Goal: Information Seeking & Learning: Check status

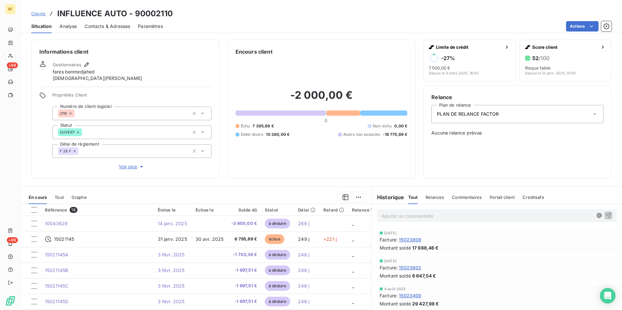
scroll to position [73, 0]
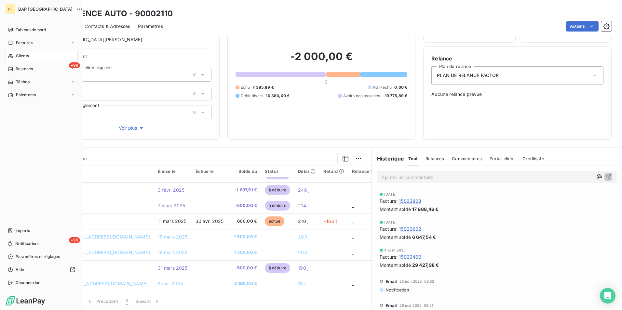
click at [16, 56] on span "Clients" at bounding box center [22, 56] width 13 height 6
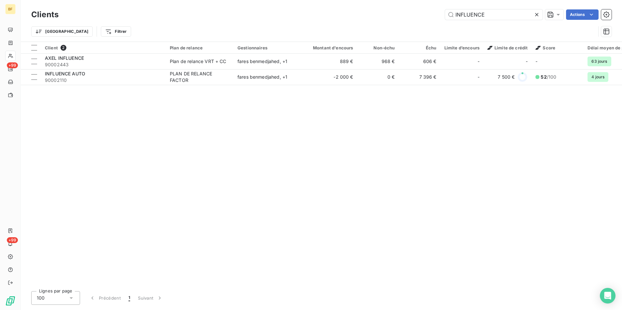
drag, startPoint x: 505, startPoint y: 18, endPoint x: 428, endPoint y: 12, distance: 76.9
click at [428, 12] on div "INFLUENCE Actions" at bounding box center [338, 14] width 545 height 10
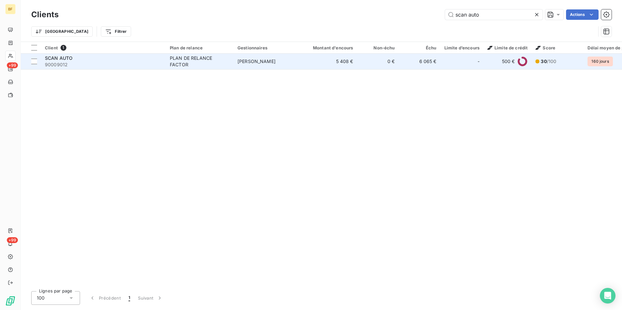
type input "scan auto"
click at [245, 62] on span "[PERSON_NAME]" at bounding box center [256, 62] width 38 height 6
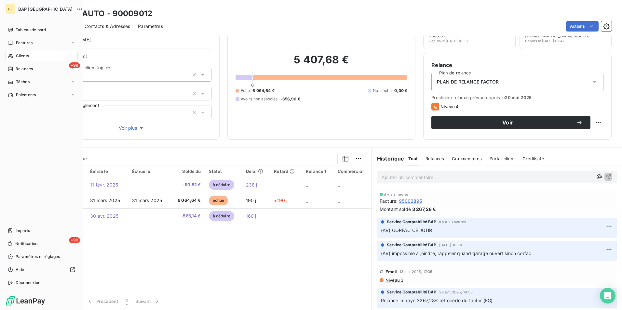
click at [20, 54] on span "Clients" at bounding box center [22, 56] width 13 height 6
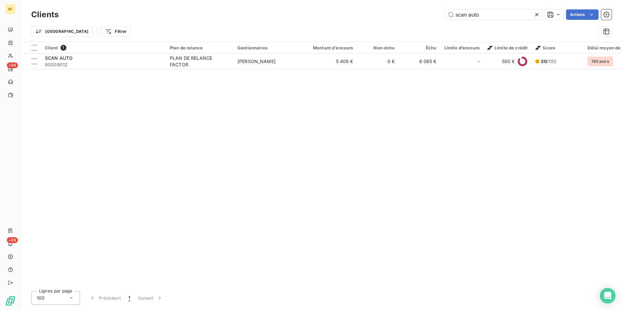
drag, startPoint x: 497, startPoint y: 16, endPoint x: 437, endPoint y: 17, distance: 60.1
click at [437, 17] on div "scan auto Actions" at bounding box center [338, 14] width 545 height 10
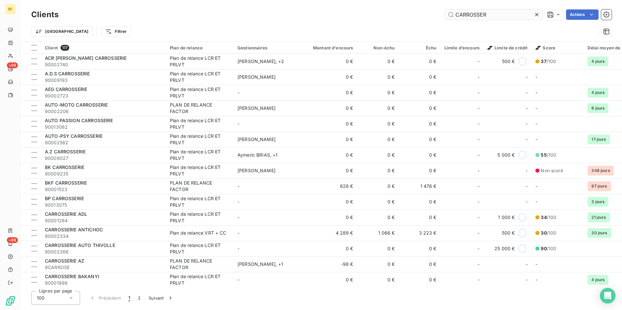
click at [496, 14] on input "CARROSSER" at bounding box center [494, 14] width 98 height 10
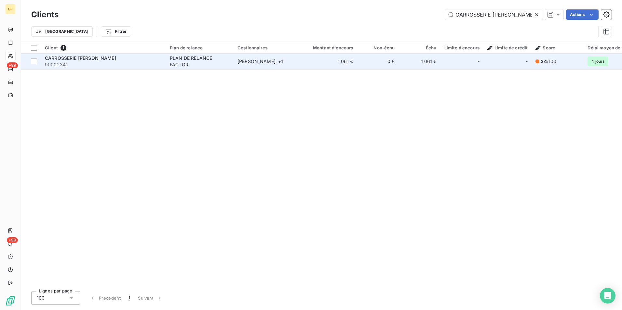
type input "CARROSSERIE SAM"
click at [104, 55] on div "CARROSSERIE SAM" at bounding box center [103, 58] width 117 height 7
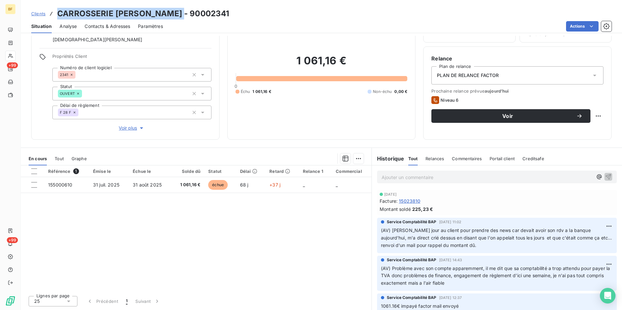
drag, startPoint x: 166, startPoint y: 9, endPoint x: 55, endPoint y: 7, distance: 110.9
click at [55, 7] on div "Clients CARROSSERIE SAM - 90002341 Situation Analyse Contacts & Adresses Paramè…" at bounding box center [321, 16] width 601 height 33
click at [197, 12] on div "Clients CARROSSERIE SAM - 90002341" at bounding box center [321, 14] width 601 height 12
click at [408, 179] on p "Ajouter un commentaire ﻿" at bounding box center [486, 177] width 211 height 8
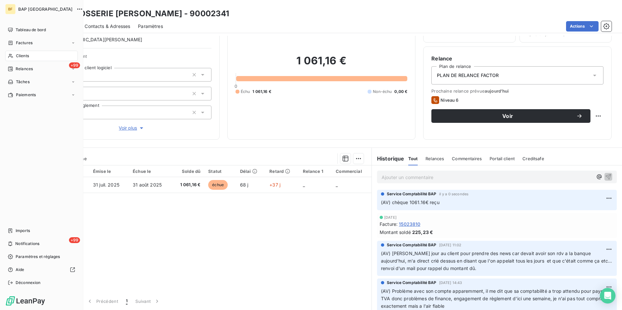
click at [18, 55] on span "Clients" at bounding box center [22, 56] width 13 height 6
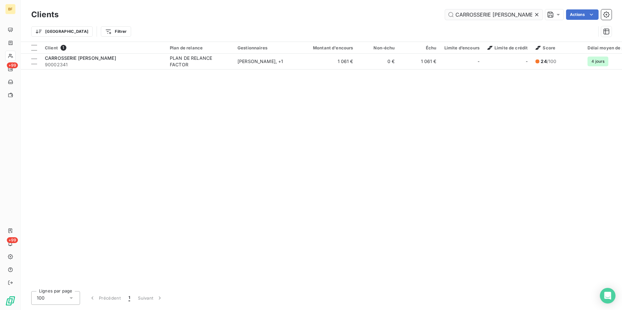
click at [494, 15] on input "CARROSSERIE SAM" at bounding box center [494, 14] width 98 height 10
click at [504, 12] on input "CARROSSERIE SAM" at bounding box center [494, 14] width 98 height 10
drag, startPoint x: 508, startPoint y: 16, endPoint x: 435, endPoint y: 4, distance: 74.4
click at [435, 4] on div "Clients CARROSSERIE SAM Actions Trier Filtrer" at bounding box center [321, 21] width 601 height 42
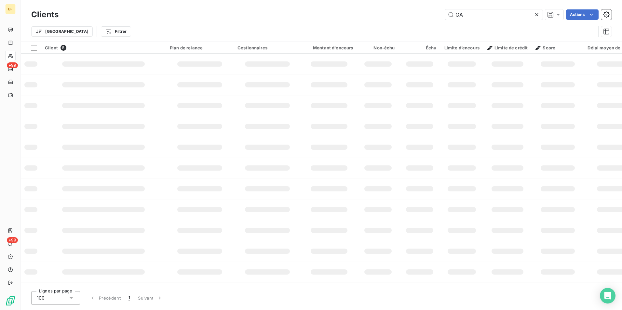
type input "G"
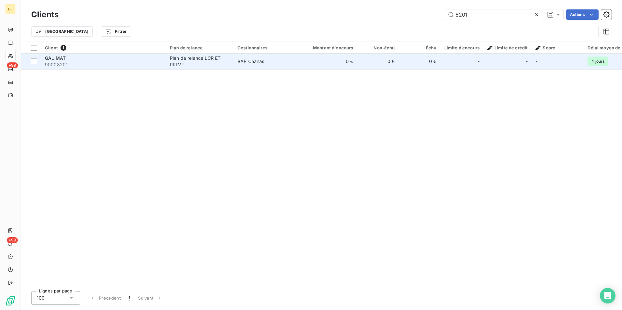
type input "8201"
click at [263, 57] on td "BAP Chanas" at bounding box center [267, 62] width 68 height 16
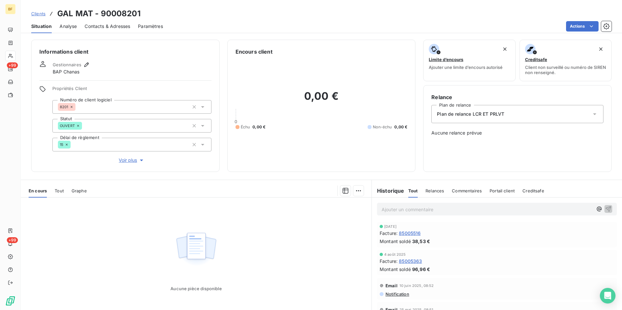
drag, startPoint x: 97, startPoint y: 30, endPoint x: 42, endPoint y: 30, distance: 54.6
click at [97, 30] on div "Contacts & Adresses" at bounding box center [108, 27] width 46 height 14
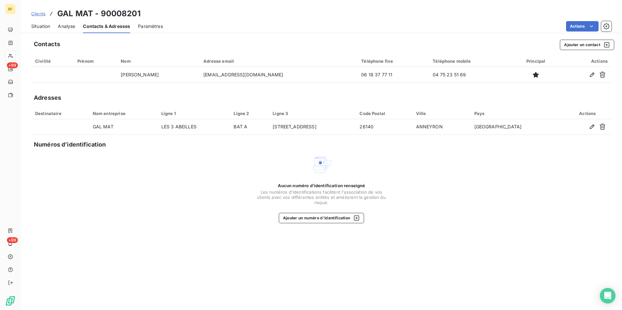
click at [32, 28] on span "Situation" at bounding box center [40, 26] width 19 height 7
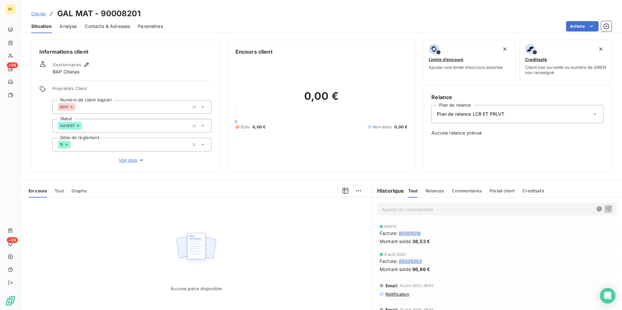
click at [59, 190] on span "Tout" at bounding box center [59, 190] width 9 height 5
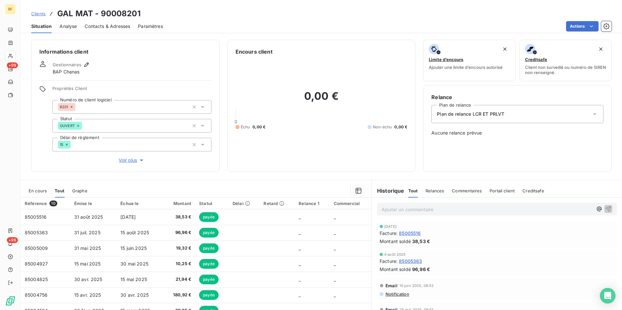
scroll to position [32, 0]
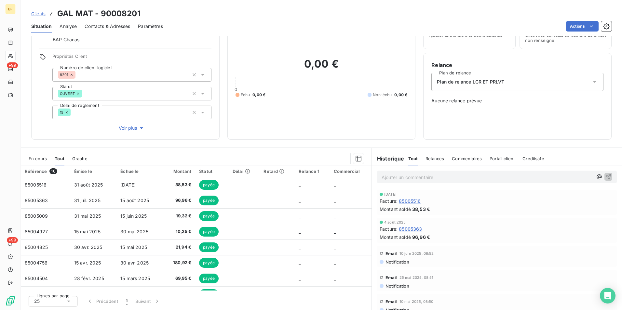
click at [431, 168] on div "Ajouter un commentaire ﻿" at bounding box center [497, 176] width 250 height 23
click at [430, 173] on p "Ajouter un commentaire ﻿" at bounding box center [486, 177] width 211 height 8
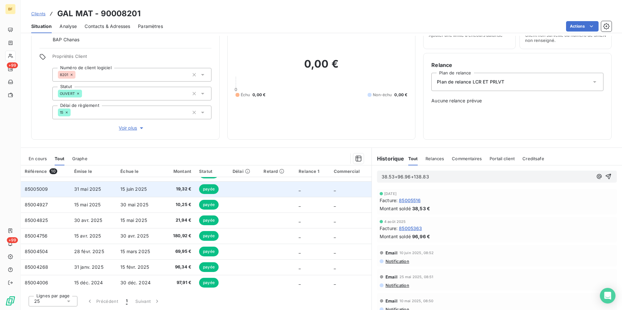
scroll to position [0, 0]
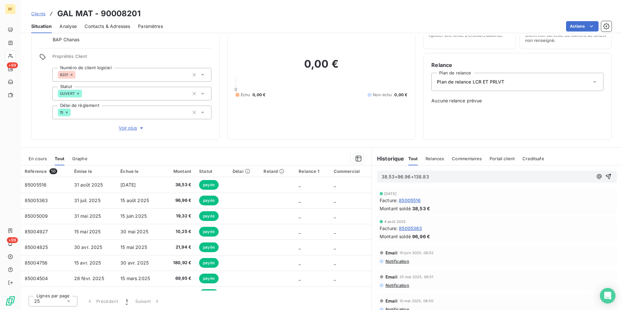
click at [441, 175] on p "38.53+96.96+138.83" at bounding box center [486, 176] width 211 height 7
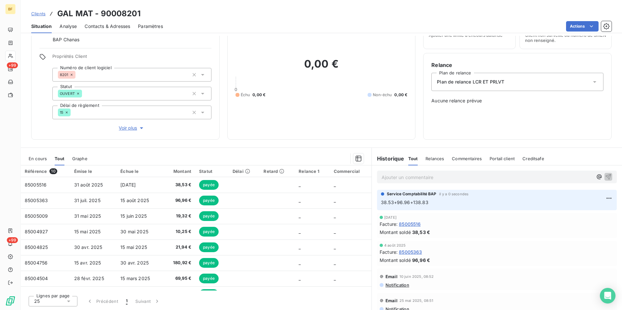
click at [113, 29] on span "Contacts & Adresses" at bounding box center [108, 26] width 46 height 7
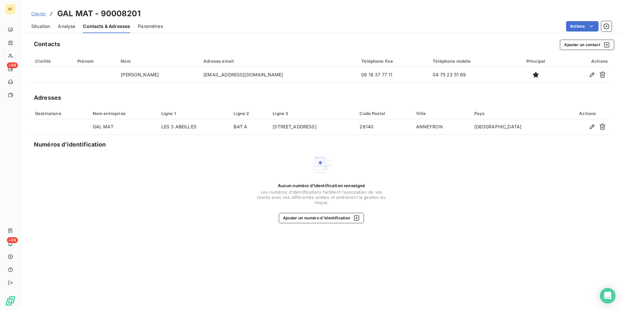
click at [46, 23] on span "Situation" at bounding box center [40, 26] width 19 height 7
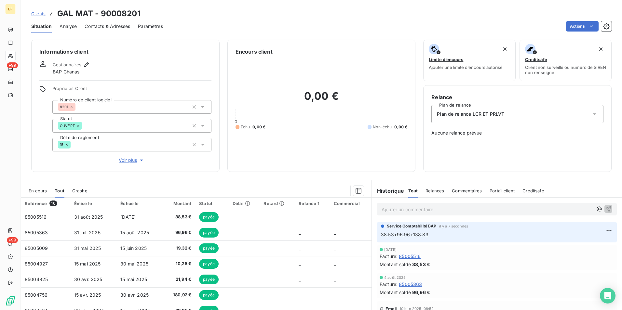
drag, startPoint x: 124, startPoint y: 26, endPoint x: 127, endPoint y: 30, distance: 5.3
click at [124, 26] on span "Contacts & Adresses" at bounding box center [108, 26] width 46 height 7
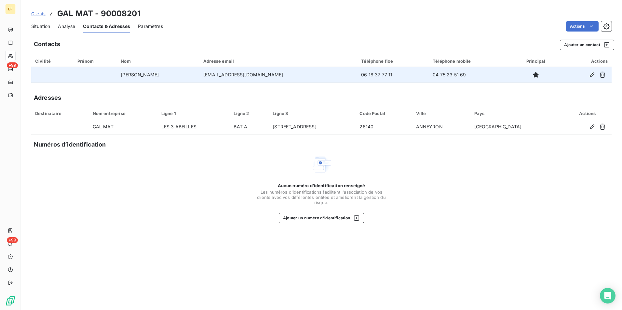
drag, startPoint x: 294, startPoint y: 74, endPoint x: 228, endPoint y: 72, distance: 66.7
click at [228, 72] on tr "SYLVAIN HERNANDEZ galmat026@gmail.com 06 18 37 77 11 04 75 23 51 69" at bounding box center [321, 75] width 580 height 16
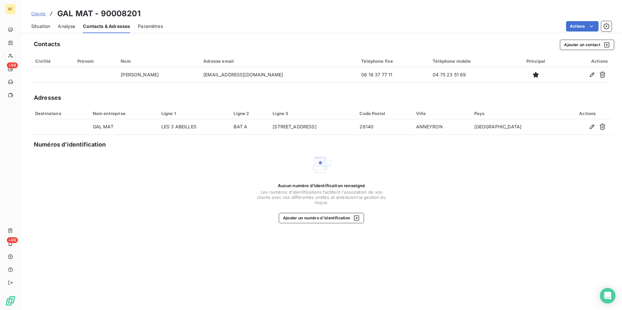
copy tr "galmat026@gmail.com"
click at [40, 24] on span "Situation" at bounding box center [40, 26] width 19 height 7
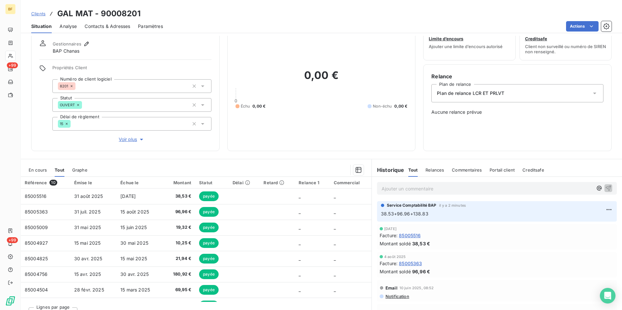
scroll to position [32, 0]
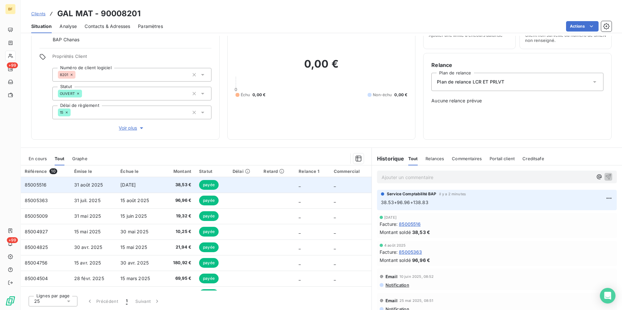
click at [159, 183] on td "[DATE]" at bounding box center [139, 185] width 46 height 16
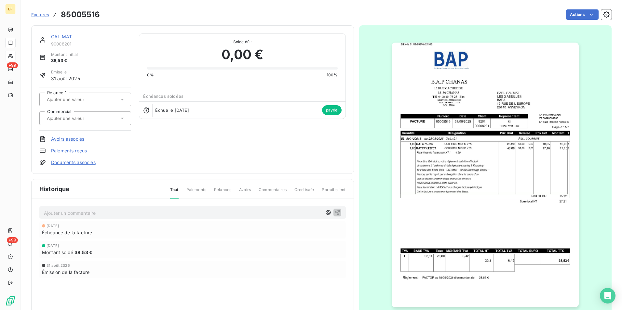
click at [388, 164] on button "button" at bounding box center [485, 174] width 195 height 283
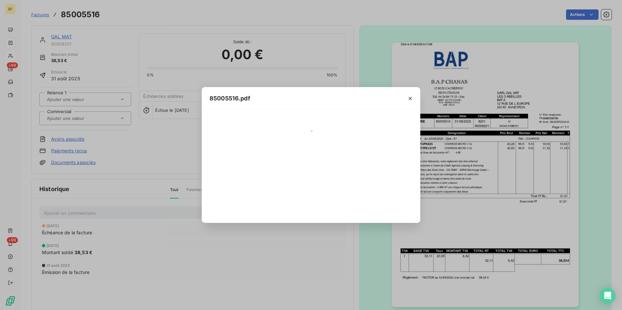
click at [419, 160] on div at bounding box center [311, 166] width 218 height 113
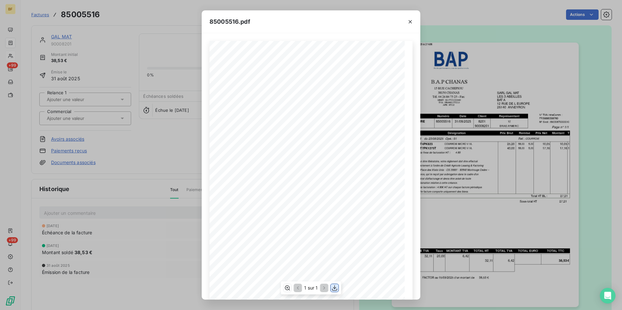
click at [333, 287] on icon "button" at bounding box center [334, 288] width 7 height 7
drag, startPoint x: 108, startPoint y: 19, endPoint x: 98, endPoint y: 17, distance: 10.9
click at [108, 19] on div "85005516.pdf B.A.P CHANAS SARL GAL MAT 15 RUE CACHEPIOU LES 3 ABEILLES BAT A 12…" at bounding box center [311, 155] width 622 height 310
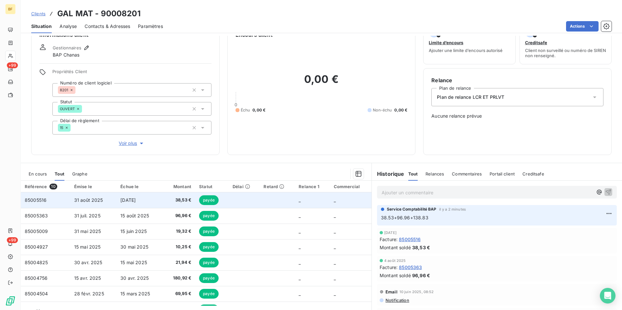
scroll to position [32, 0]
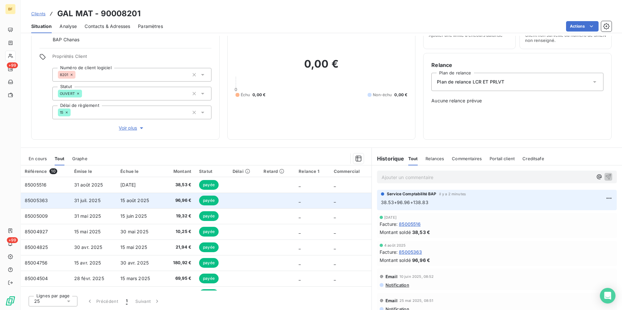
click at [180, 198] on span "96,96 €" at bounding box center [179, 200] width 24 height 7
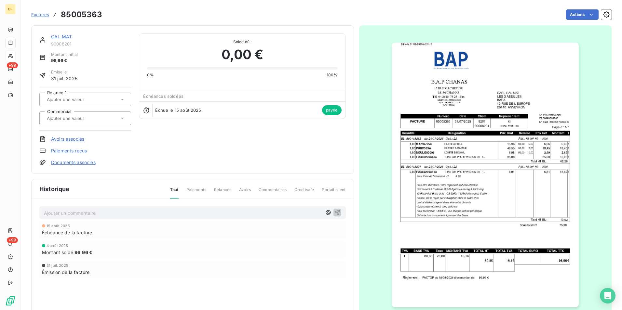
click at [462, 144] on img "button" at bounding box center [484, 175] width 187 height 265
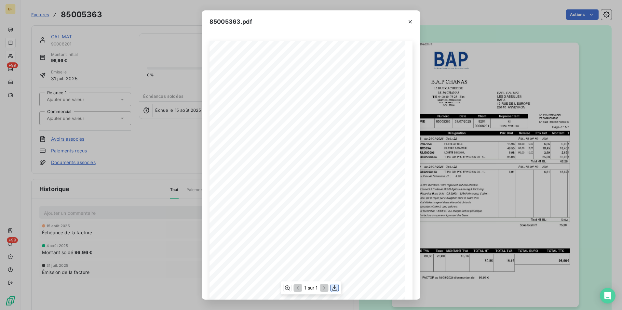
click at [331, 288] on button "button" at bounding box center [335, 288] width 8 height 8
click at [142, 19] on div "85005363.pdf B.A.P CHANAS SARL GAL MAT 15 RUE CACHEPIOU LES 3 ABEILLES BAT A 12…" at bounding box center [311, 155] width 622 height 310
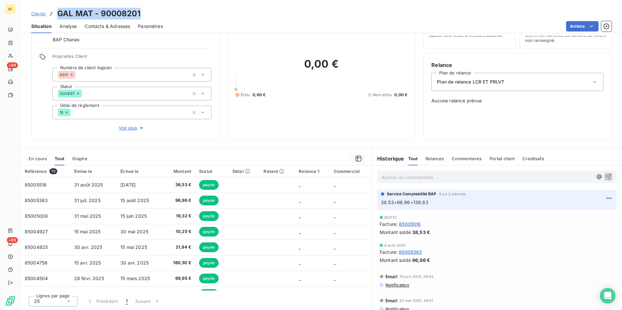
drag, startPoint x: 152, startPoint y: 11, endPoint x: 57, endPoint y: 18, distance: 95.8
click at [57, 18] on div "Clients GAL MAT - 90008201" at bounding box center [321, 14] width 601 height 12
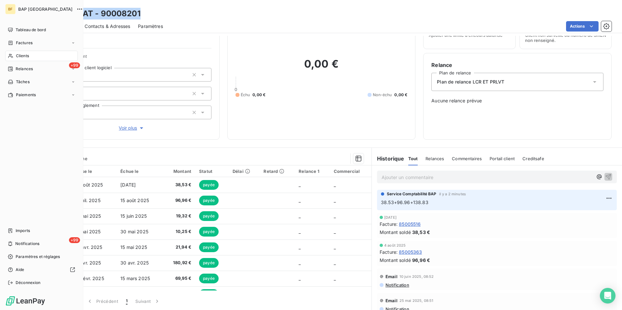
copy h3 "GAL MAT - 90008201"
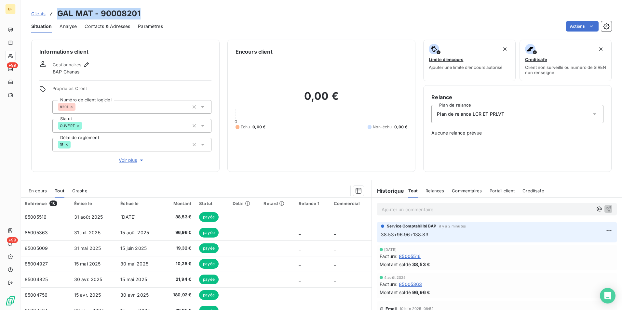
click at [38, 190] on span "En cours" at bounding box center [38, 190] width 18 height 5
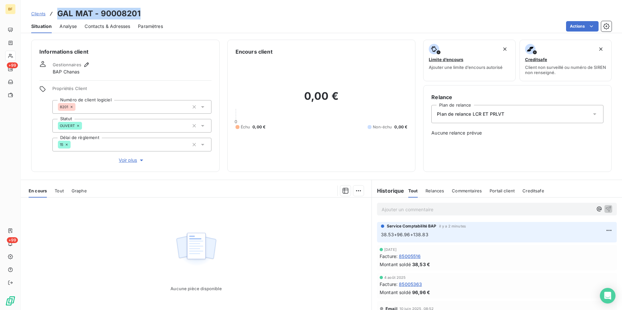
click at [59, 193] on span "Tout" at bounding box center [59, 190] width 9 height 5
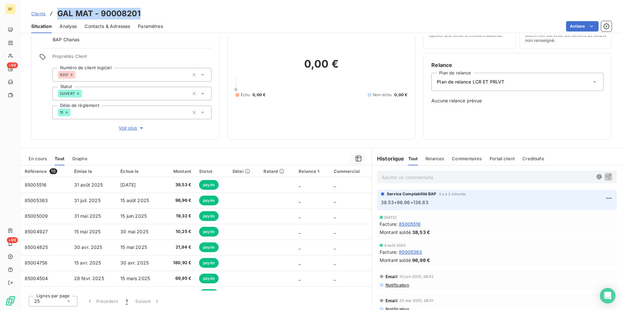
scroll to position [32, 0]
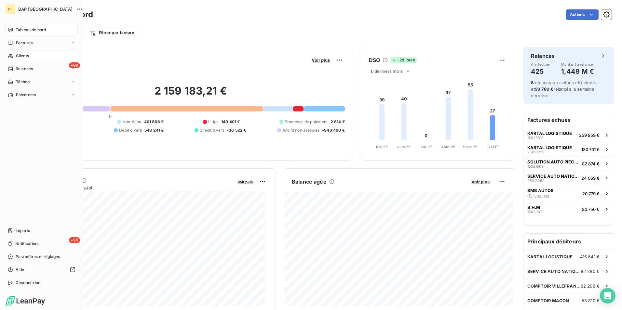
click at [17, 56] on span "Clients" at bounding box center [22, 56] width 13 height 6
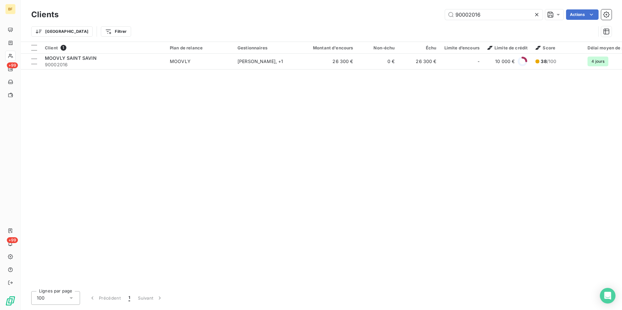
drag, startPoint x: 429, startPoint y: 15, endPoint x: 424, endPoint y: 16, distance: 4.9
click at [424, 16] on div "90002016 Actions" at bounding box center [338, 14] width 545 height 10
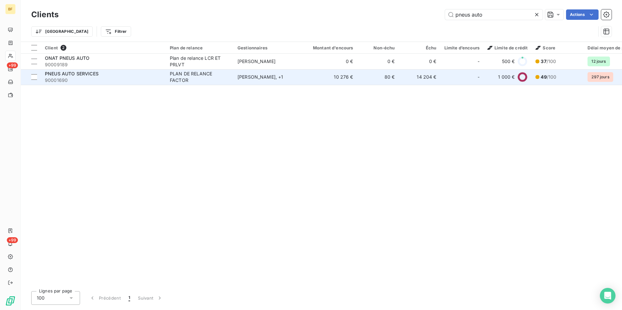
type input "pneus auto"
click at [105, 81] on span "90001690" at bounding box center [103, 80] width 117 height 7
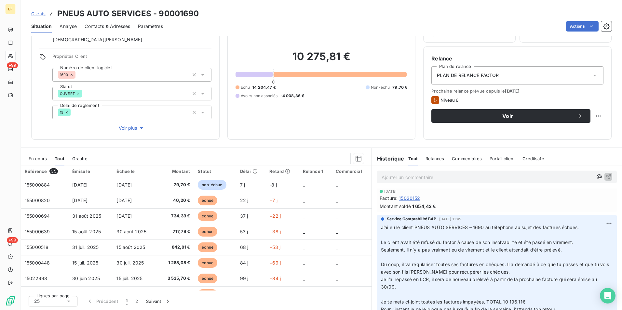
scroll to position [33, 0]
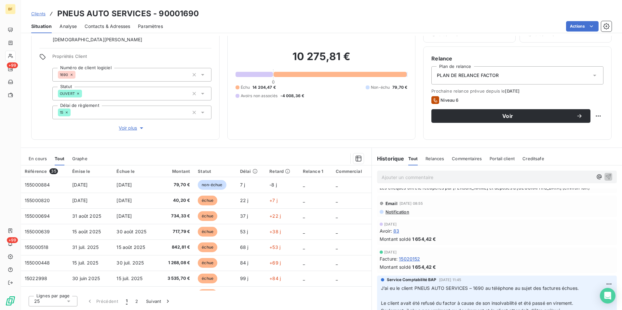
click at [437, 184] on div "Ajouter un commentaire ﻿" at bounding box center [497, 176] width 250 height 23
click at [434, 181] on div "Ajouter un commentaire ﻿" at bounding box center [497, 177] width 240 height 13
click at [434, 181] on p "Ajouter un commentaire ﻿" at bounding box center [486, 177] width 211 height 8
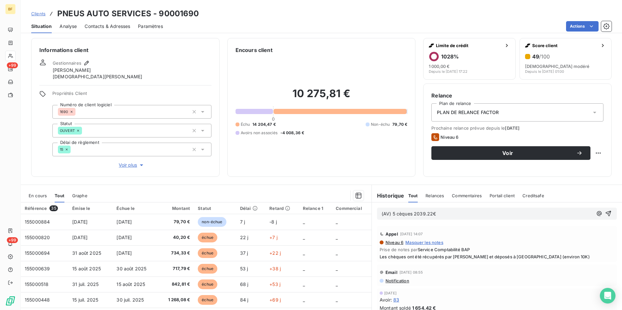
scroll to position [0, 0]
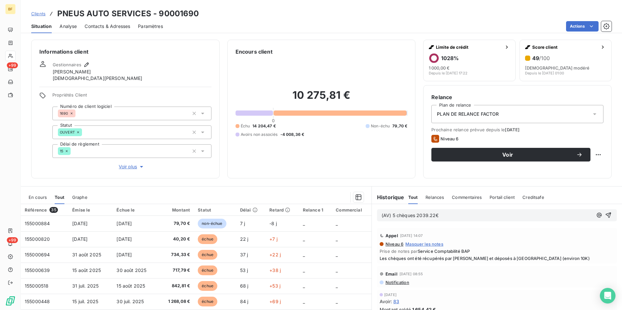
click at [445, 217] on p "(AV) 5 chèques 2039.22€" at bounding box center [486, 215] width 211 height 7
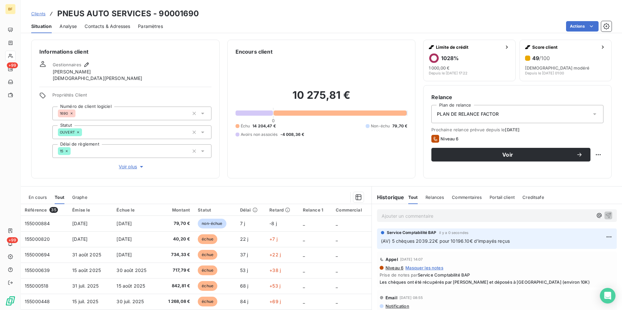
click at [249, 177] on div "Encours client 10 275,81 € 0 Échu 14 204,47 € Non-échu 79,70 € Avoirs non assoc…" at bounding box center [321, 109] width 188 height 139
click at [204, 168] on button "Voir plus" at bounding box center [131, 166] width 159 height 7
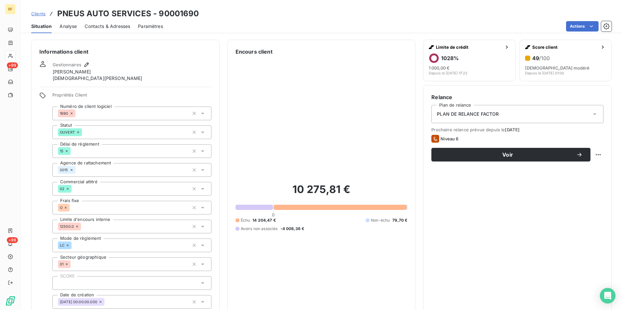
drag, startPoint x: 345, startPoint y: 27, endPoint x: 313, endPoint y: 150, distance: 126.9
click at [345, 26] on div "Actions" at bounding box center [391, 26] width 441 height 10
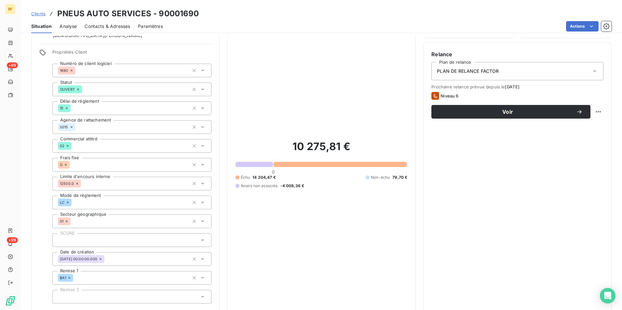
scroll to position [32, 0]
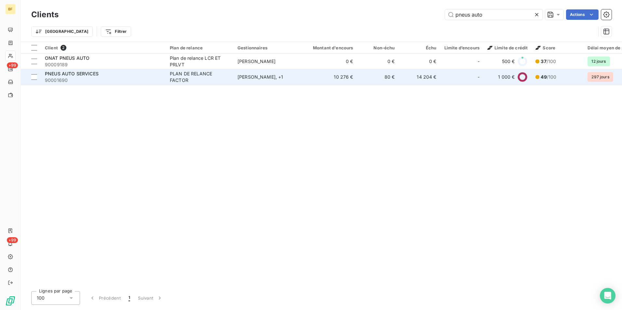
click at [86, 74] on span "PNEUS AUTO SERVICES" at bounding box center [72, 74] width 54 height 6
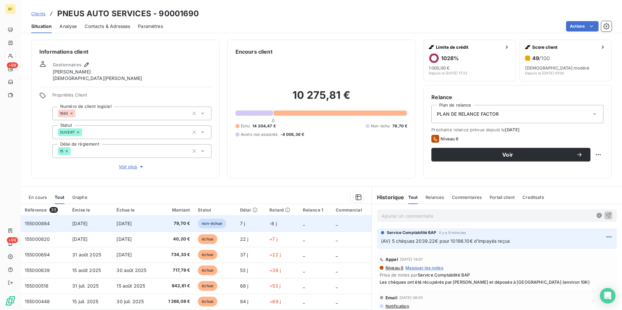
click at [109, 223] on td "[DATE]" at bounding box center [90, 224] width 44 height 16
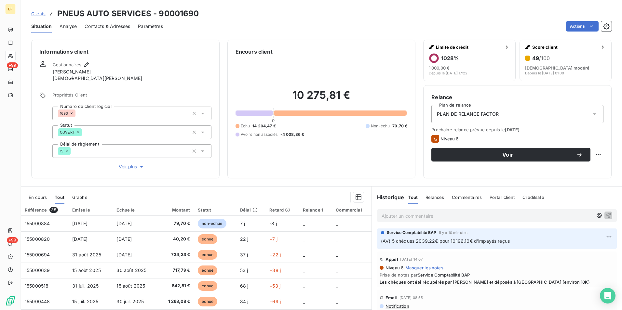
click at [294, 24] on div "Actions" at bounding box center [391, 26] width 441 height 10
